Goal: Task Accomplishment & Management: Use online tool/utility

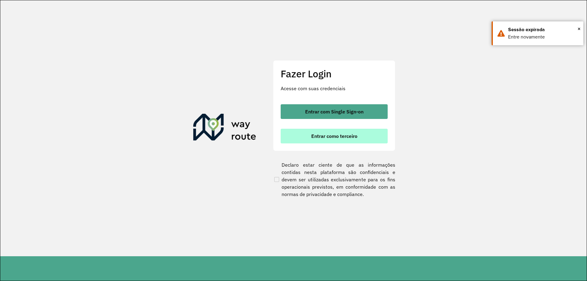
click at [328, 137] on span "Entrar como terceiro" at bounding box center [334, 136] width 46 height 5
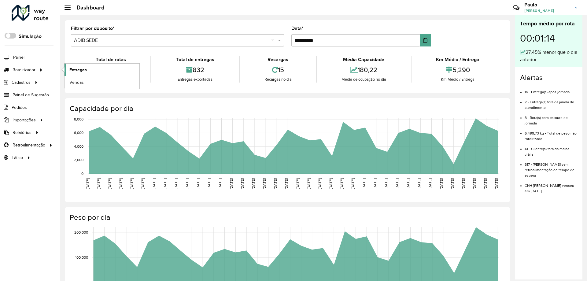
click at [71, 72] on span "Entregas" at bounding box center [77, 70] width 17 height 6
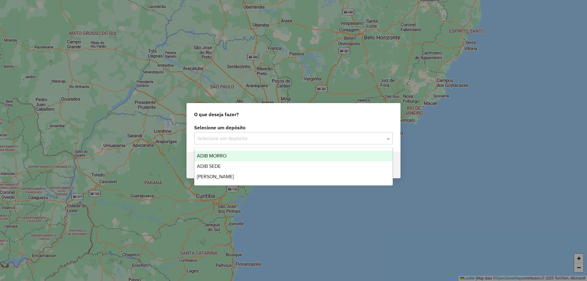
click at [261, 135] on input "text" at bounding box center [287, 138] width 180 height 7
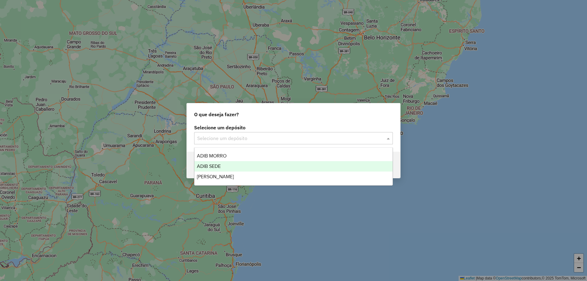
click at [248, 166] on div "ADIB SEDE" at bounding box center [293, 166] width 198 height 10
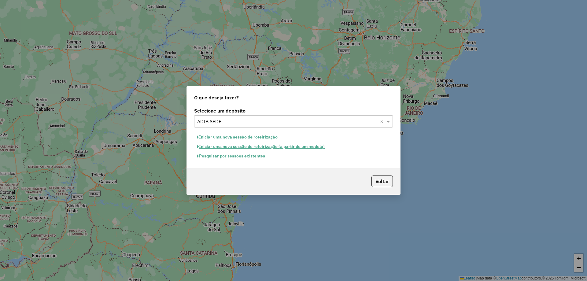
click at [258, 157] on button "Pesquisar por sessões existentes" at bounding box center [231, 155] width 74 height 9
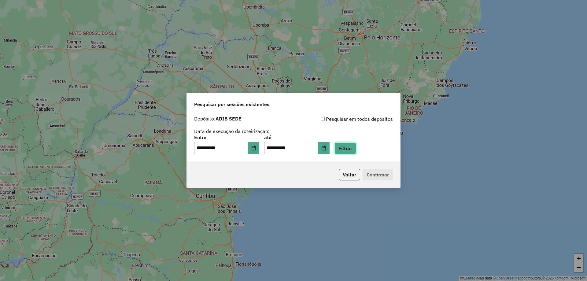
click at [348, 152] on button "Filtrar" at bounding box center [346, 148] width 22 height 12
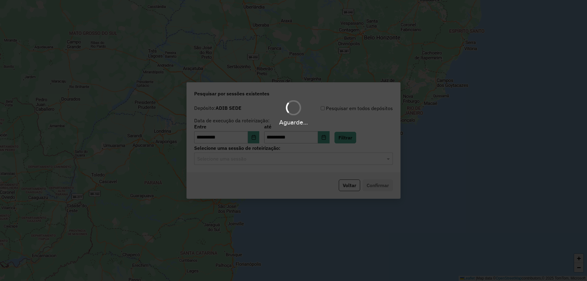
click at [301, 162] on div "Aguarde..." at bounding box center [293, 140] width 587 height 281
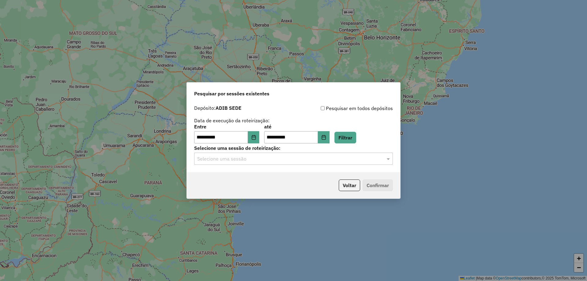
click at [299, 161] on input "text" at bounding box center [287, 158] width 180 height 7
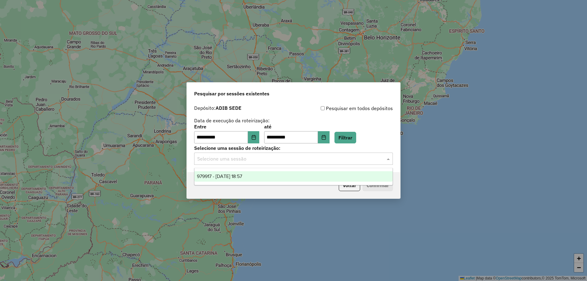
drag, startPoint x: 296, startPoint y: 166, endPoint x: 293, endPoint y: 175, distance: 9.0
click at [293, 175] on div "979917 - 15/08/2025 18:57" at bounding box center [293, 176] width 198 height 10
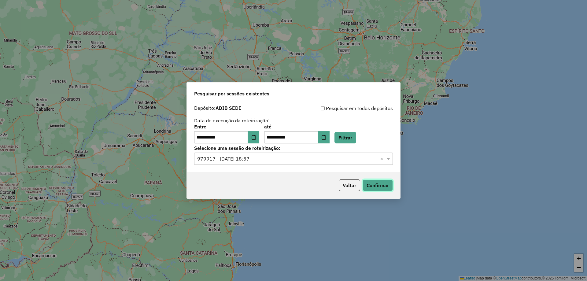
click at [380, 184] on button "Confirmar" at bounding box center [378, 185] width 30 height 12
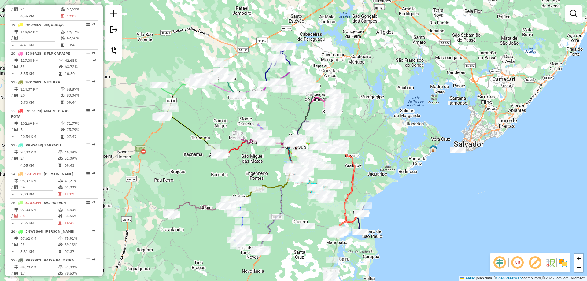
scroll to position [948, 0]
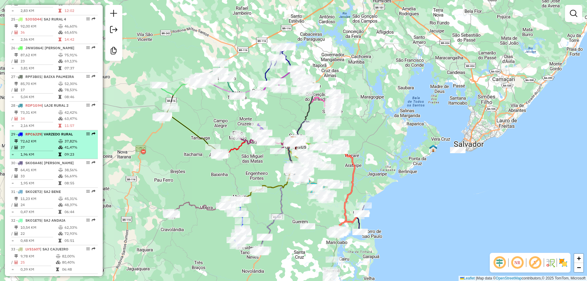
select select "**********"
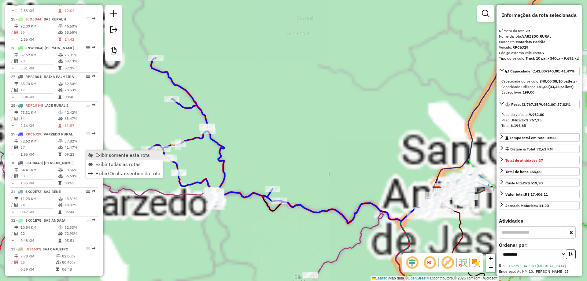
click at [96, 154] on span "Exibir somente esta rota" at bounding box center [122, 155] width 54 height 5
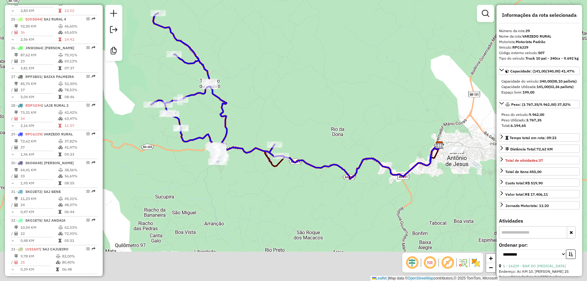
drag, startPoint x: 273, startPoint y: 94, endPoint x: 275, endPoint y: 66, distance: 27.6
click at [275, 66] on div "Janela de atendimento Grade de atendimento Capacidade Transportadoras Veículos …" at bounding box center [293, 140] width 587 height 281
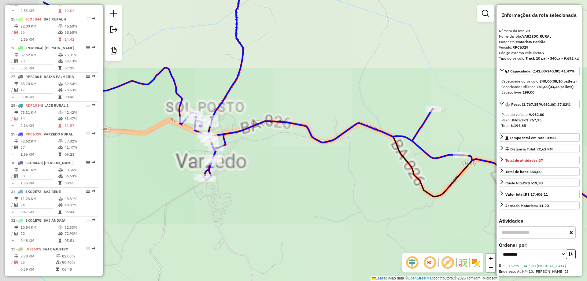
drag, startPoint x: 215, startPoint y: 117, endPoint x: 321, endPoint y: 136, distance: 108.1
click at [321, 136] on div "Janela de atendimento Grade de atendimento Capacidade Transportadoras Veículos …" at bounding box center [293, 140] width 587 height 281
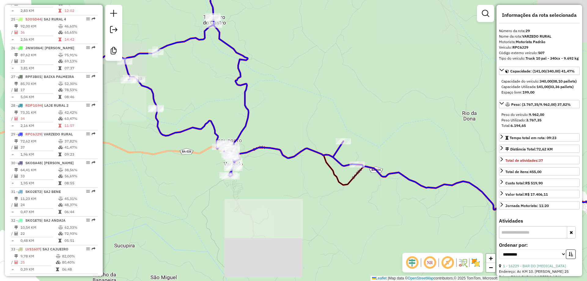
drag, startPoint x: 244, startPoint y: 109, endPoint x: 260, endPoint y: 176, distance: 68.9
click at [260, 176] on div "Janela de atendimento Grade de atendimento Capacidade Transportadoras Veículos …" at bounding box center [293, 140] width 587 height 281
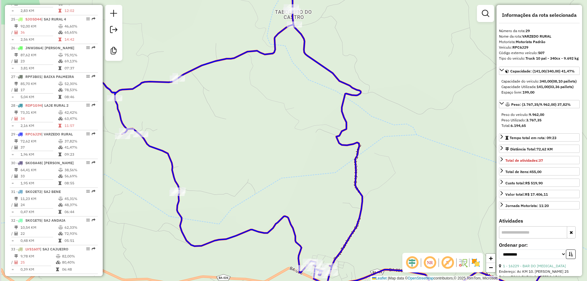
drag, startPoint x: 258, startPoint y: 155, endPoint x: 299, endPoint y: 154, distance: 41.0
click at [299, 154] on div "Janela de atendimento Grade de atendimento Capacidade Transportadoras Veículos …" at bounding box center [293, 140] width 587 height 281
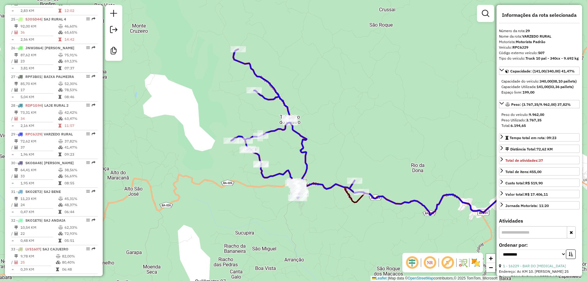
drag, startPoint x: 324, startPoint y: 123, endPoint x: 341, endPoint y: 122, distance: 17.2
click at [341, 122] on div "Janela de atendimento Grade de atendimento Capacidade Transportadoras Veículos …" at bounding box center [293, 140] width 587 height 281
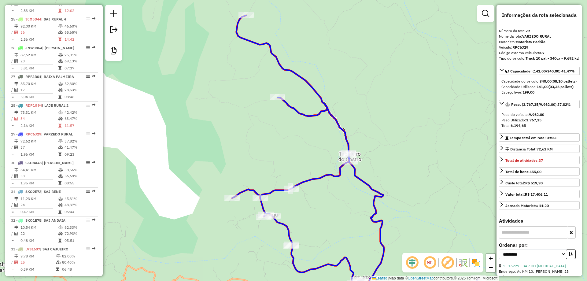
drag, startPoint x: 346, startPoint y: 120, endPoint x: 409, endPoint y: 149, distance: 68.8
click at [409, 149] on div "Janela de atendimento Grade de atendimento Capacidade Transportadoras Veículos …" at bounding box center [293, 140] width 587 height 281
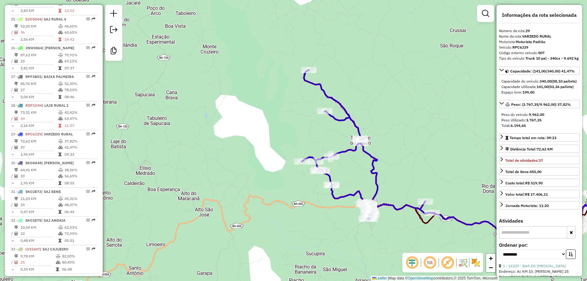
drag, startPoint x: 379, startPoint y: 166, endPoint x: 367, endPoint y: 162, distance: 12.8
click at [367, 162] on div "Janela de atendimento Grade de atendimento Capacidade Transportadoras Veículos …" at bounding box center [293, 140] width 587 height 281
